Goal: Information Seeking & Learning: Understand process/instructions

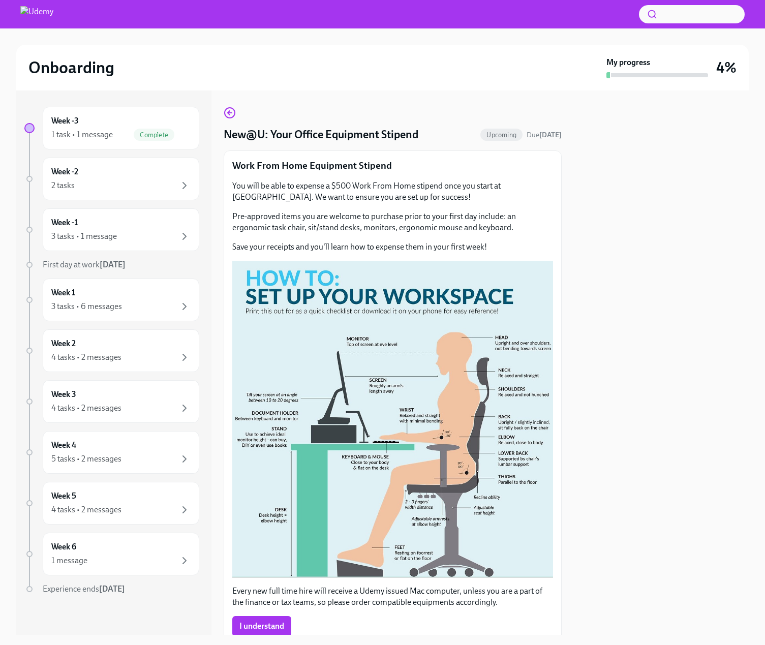
scroll to position [43, 0]
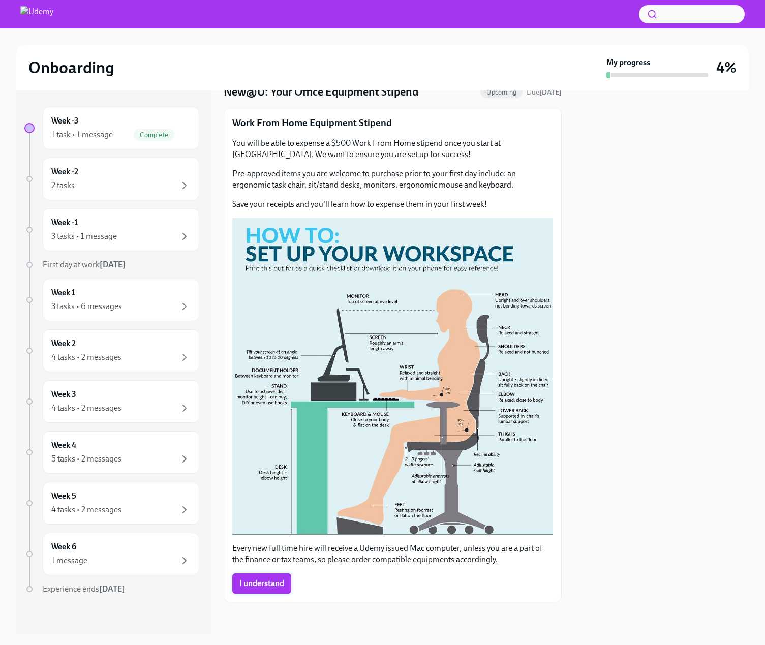
click at [270, 581] on span "I understand" at bounding box center [261, 583] width 45 height 10
click at [167, 156] on div "Week -3 1 task • 1 message Complete Week -2 2 tasks Week -1 3 tasks • 1 message…" at bounding box center [111, 371] width 175 height 528
click at [169, 185] on div "2 tasks" at bounding box center [120, 185] width 139 height 12
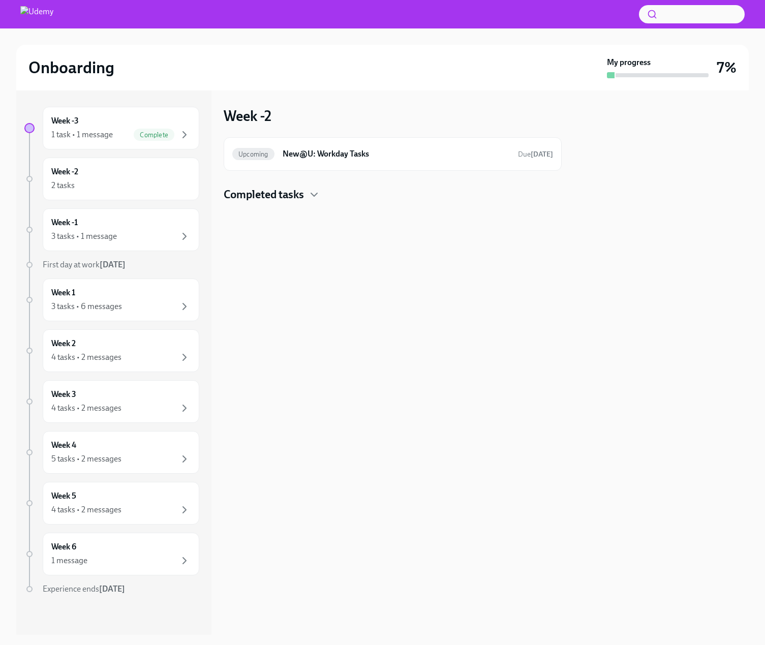
click at [323, 193] on div "Completed tasks" at bounding box center [393, 194] width 338 height 15
click at [375, 153] on h6 "New@U: Workday Tasks" at bounding box center [395, 153] width 227 height 11
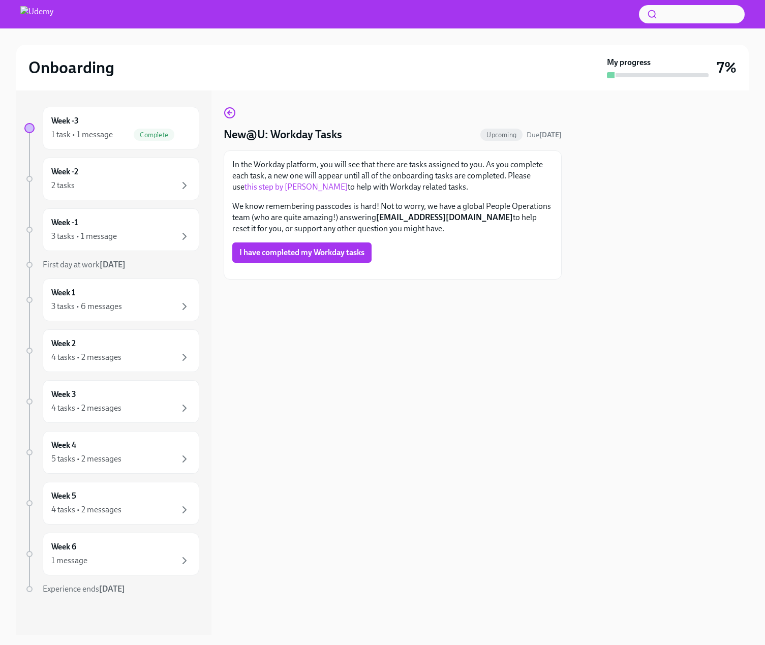
click at [284, 186] on link "this step by [PERSON_NAME]" at bounding box center [295, 187] width 103 height 10
click at [440, 220] on strong "[EMAIL_ADDRESS][DOMAIN_NAME]" at bounding box center [444, 217] width 137 height 10
drag, startPoint x: 440, startPoint y: 232, endPoint x: 248, endPoint y: 194, distance: 195.2
click at [248, 194] on div "In the Workday platform, you will see that there are tasks assigned to you. As …" at bounding box center [392, 196] width 321 height 75
click at [602, 315] on div at bounding box center [661, 362] width 175 height 544
